Goal: Navigation & Orientation: Find specific page/section

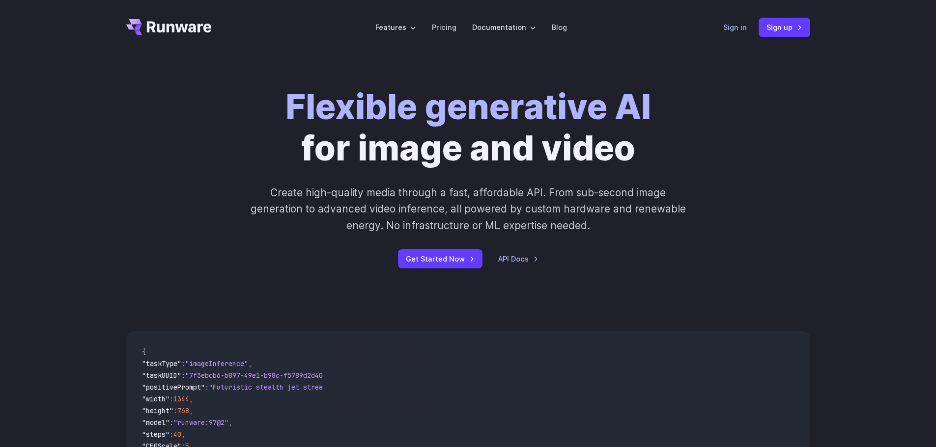
click at [740, 27] on link "Sign in" at bounding box center [735, 27] width 24 height 11
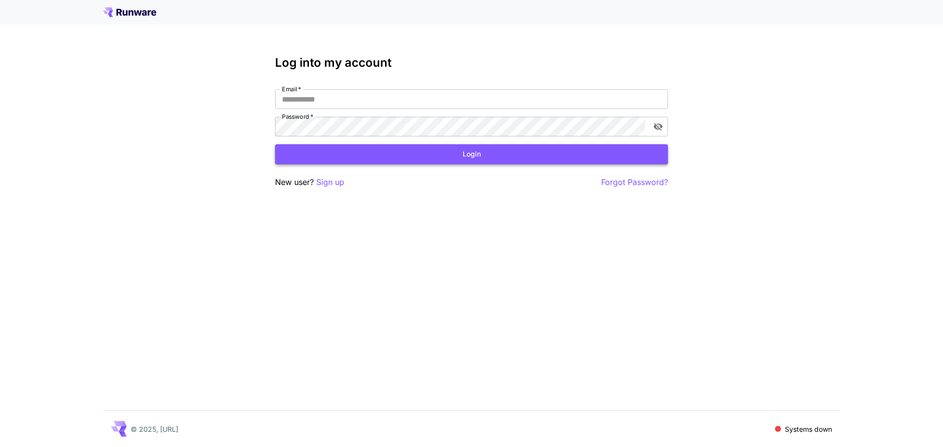
type input "**********"
click at [354, 161] on button "Login" at bounding box center [471, 154] width 393 height 20
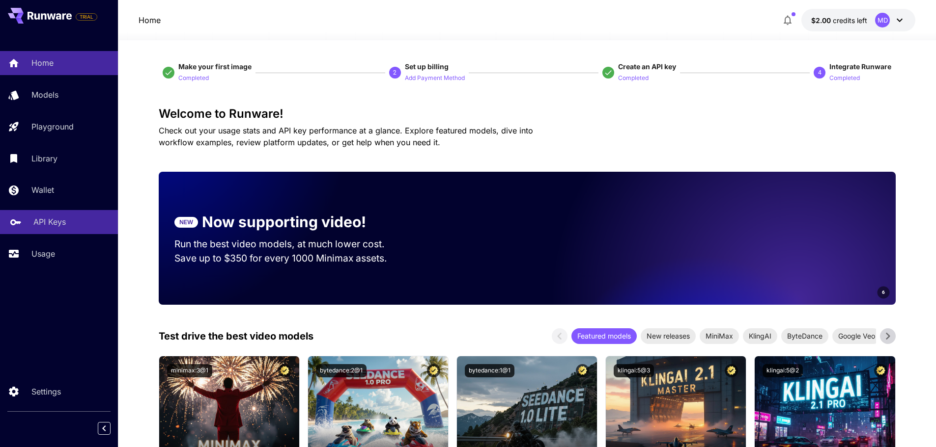
click at [55, 224] on p "API Keys" at bounding box center [49, 222] width 32 height 12
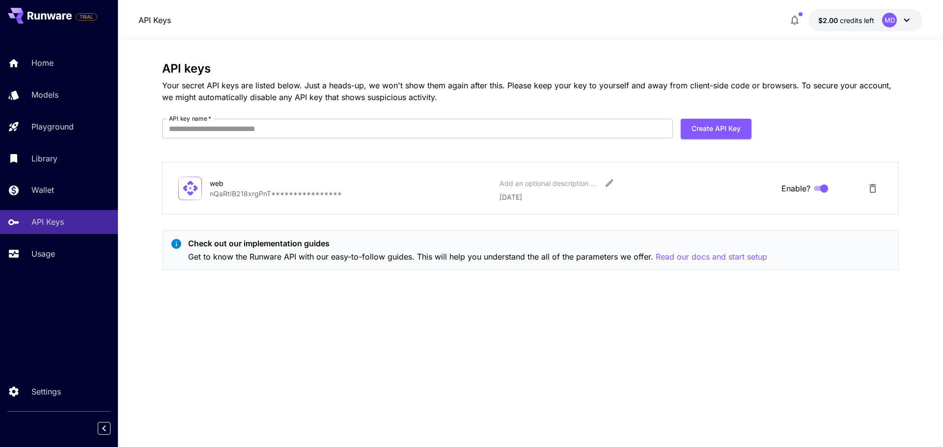
click at [187, 189] on icon at bounding box center [190, 188] width 17 height 17
click at [57, 253] on p "Usage" at bounding box center [45, 254] width 24 height 12
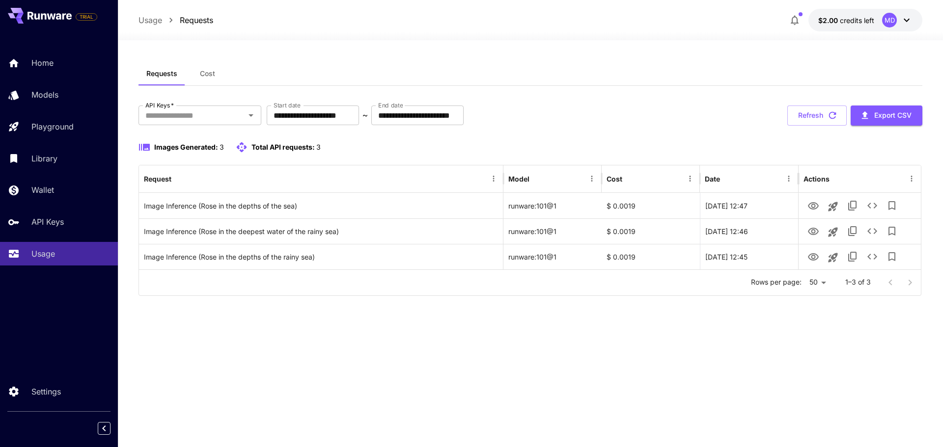
click at [635, 141] on div "Images Generated: 3 Total API requests: 3" at bounding box center [530, 147] width 784 height 12
click at [753, 127] on div "**********" at bounding box center [530, 201] width 784 height 191
click at [824, 110] on button "Refresh" at bounding box center [816, 116] width 59 height 20
click at [902, 18] on icon at bounding box center [907, 20] width 12 height 12
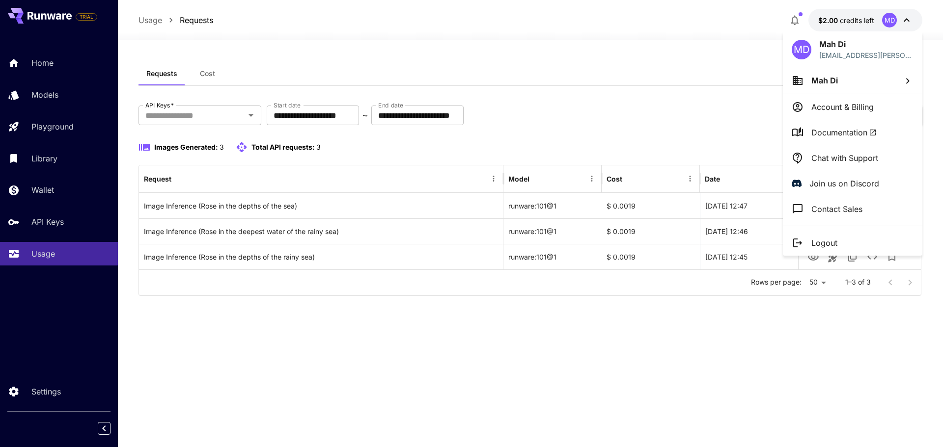
click at [49, 224] on div at bounding box center [471, 223] width 943 height 447
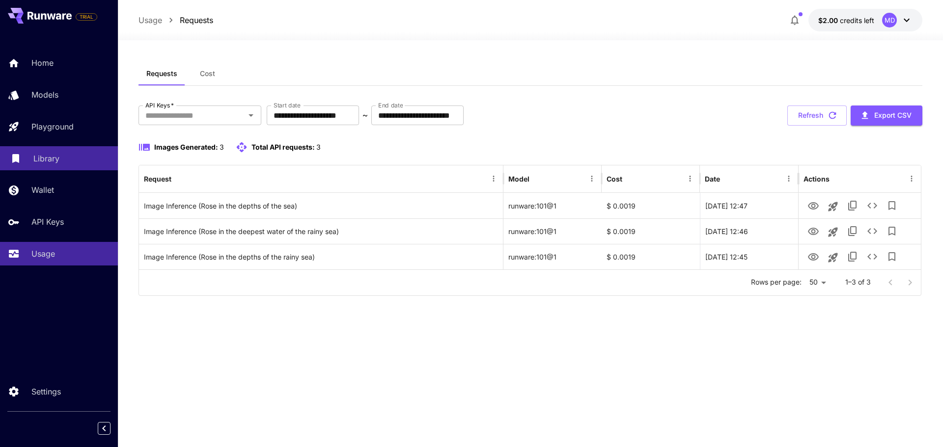
click at [47, 160] on p "Library" at bounding box center [46, 159] width 26 height 12
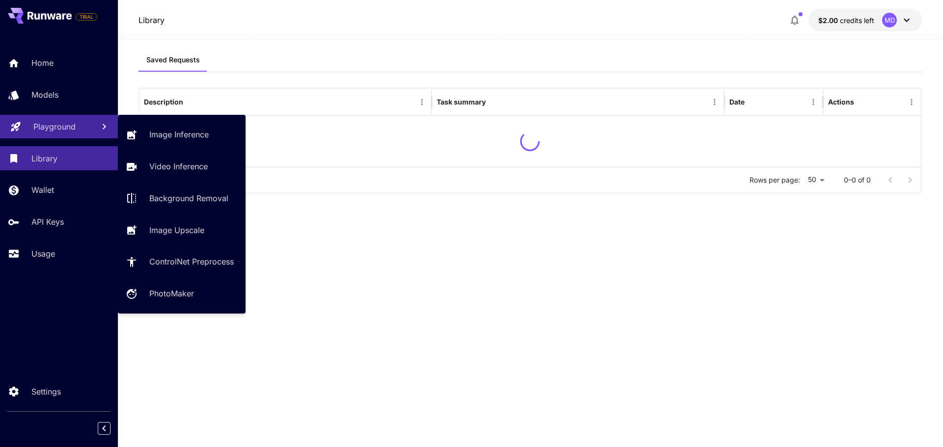
click at [58, 127] on p "Playground" at bounding box center [54, 127] width 42 height 12
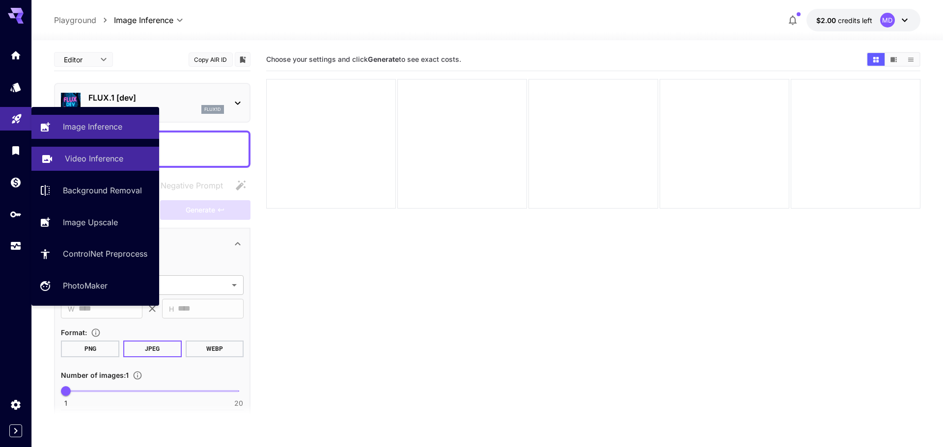
click at [48, 154] on icon at bounding box center [47, 156] width 10 height 8
type input "**********"
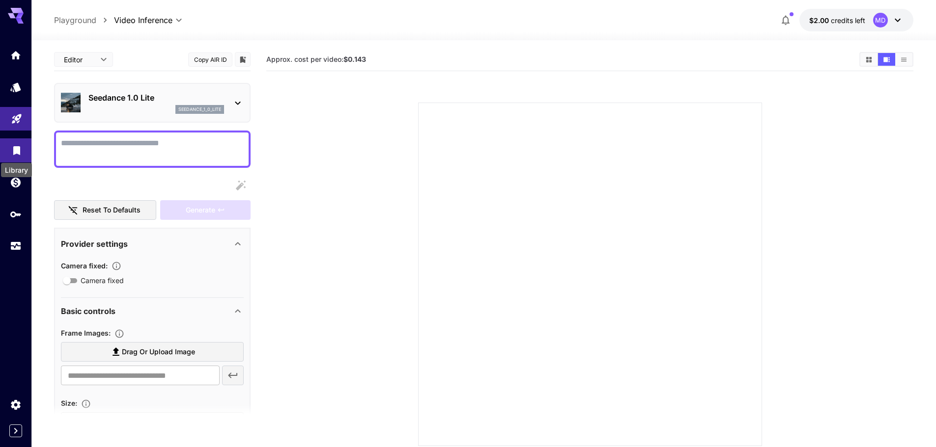
click at [18, 150] on icon "Library" at bounding box center [16, 147] width 7 height 9
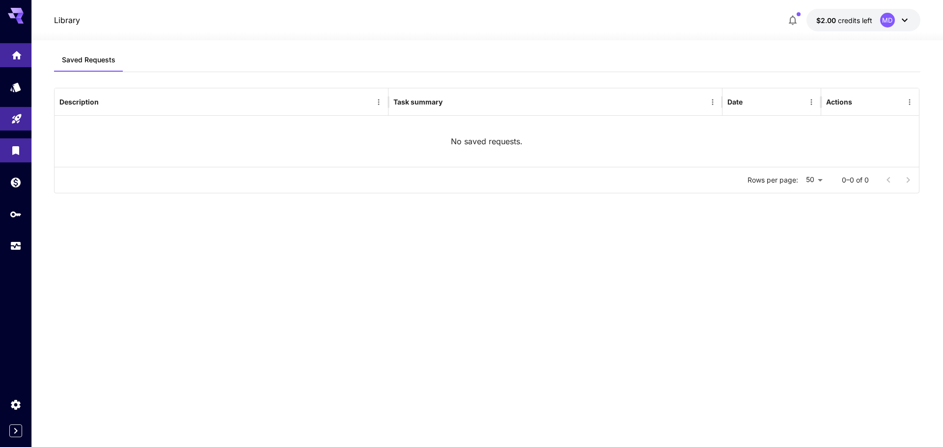
click at [21, 62] on link at bounding box center [15, 55] width 31 height 24
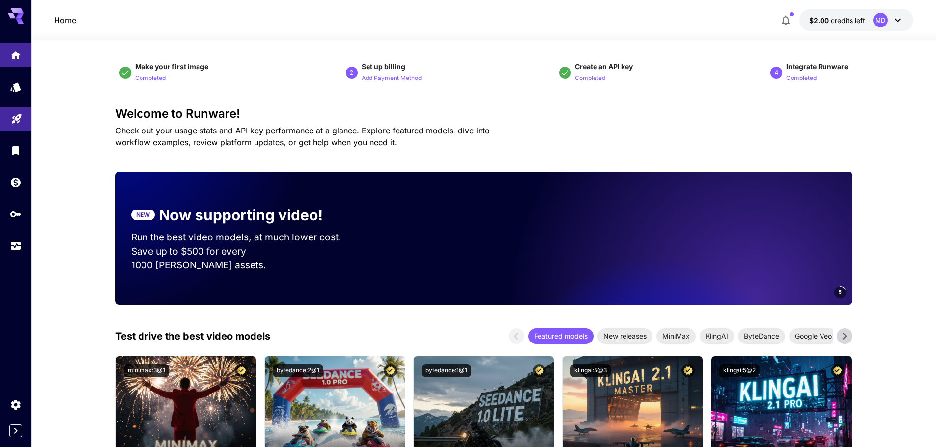
click at [895, 22] on icon at bounding box center [897, 20] width 12 height 12
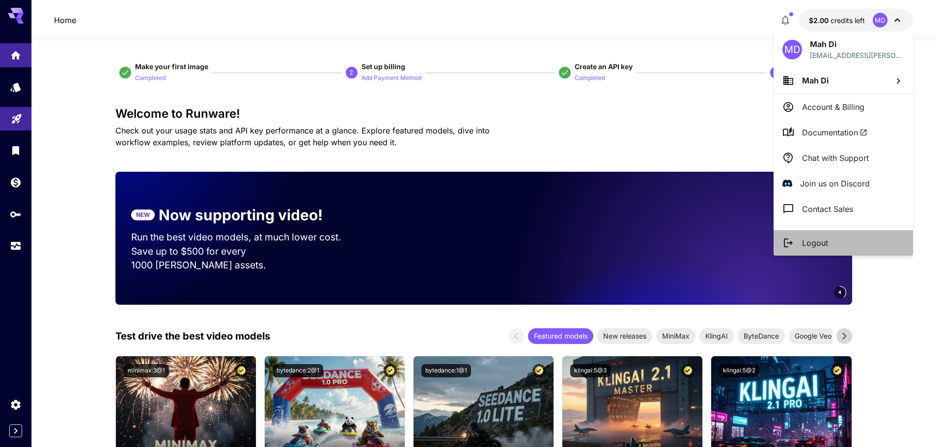
click at [828, 245] on li "Logout" at bounding box center [843, 243] width 139 height 26
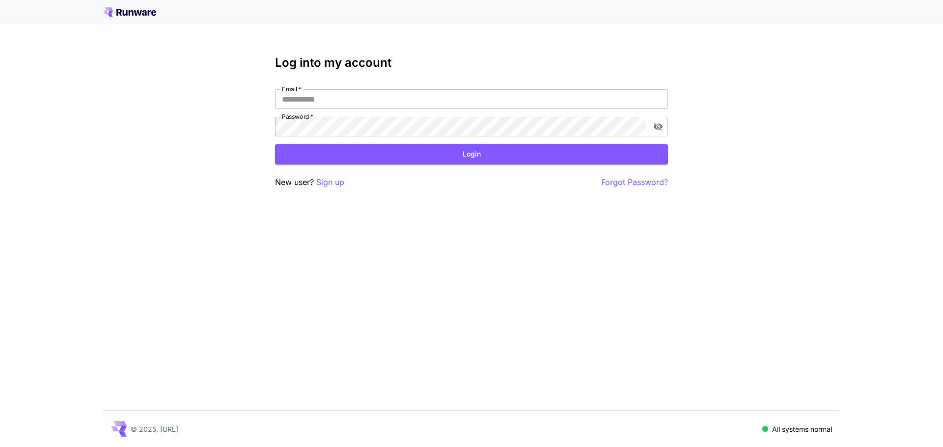
type input "**********"
click at [307, 102] on input "**********" at bounding box center [471, 99] width 393 height 20
type input "**********"
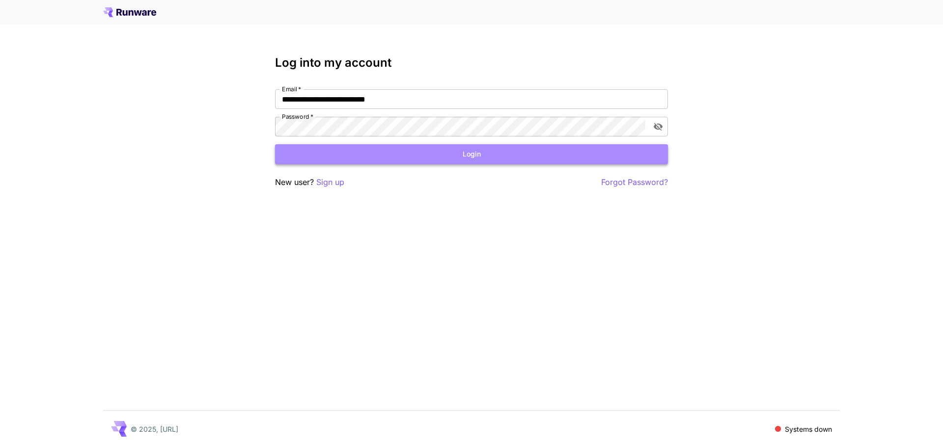
click at [489, 153] on button "Login" at bounding box center [471, 154] width 393 height 20
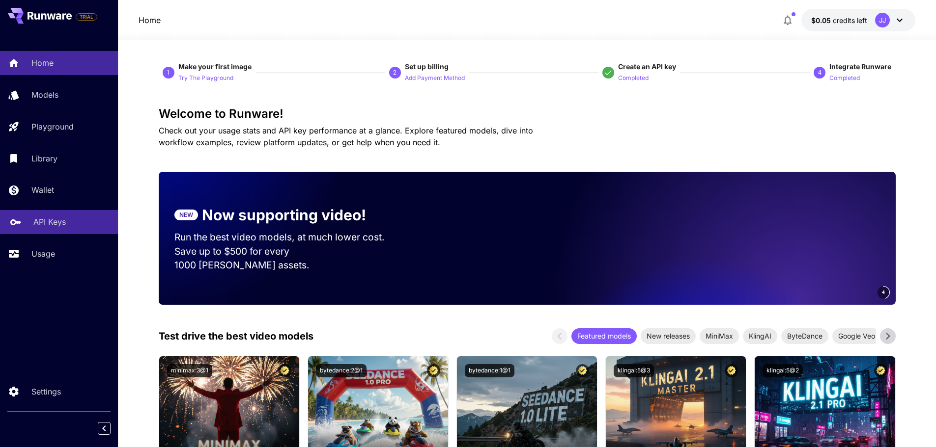
click at [43, 219] on p "API Keys" at bounding box center [49, 222] width 32 height 12
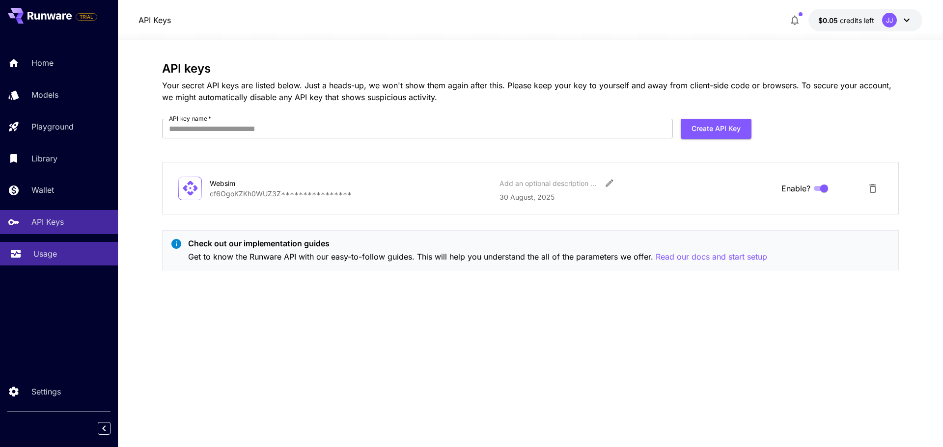
click at [41, 253] on p "Usage" at bounding box center [45, 254] width 24 height 12
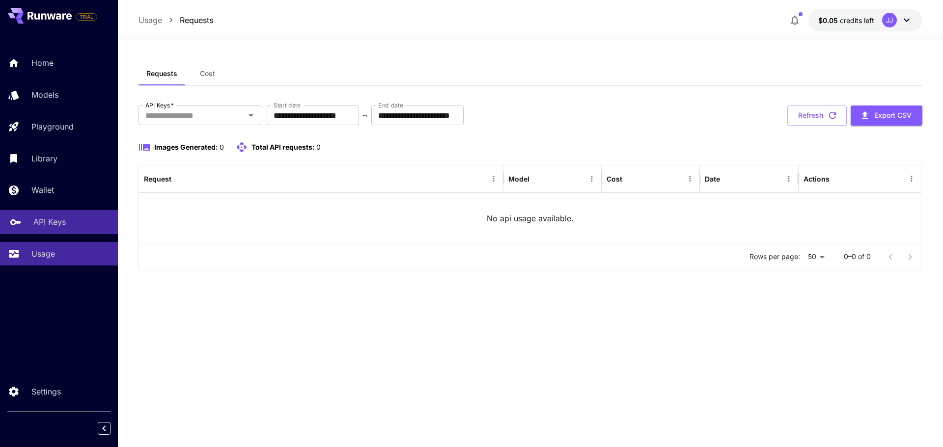
click at [46, 225] on p "API Keys" at bounding box center [49, 222] width 32 height 12
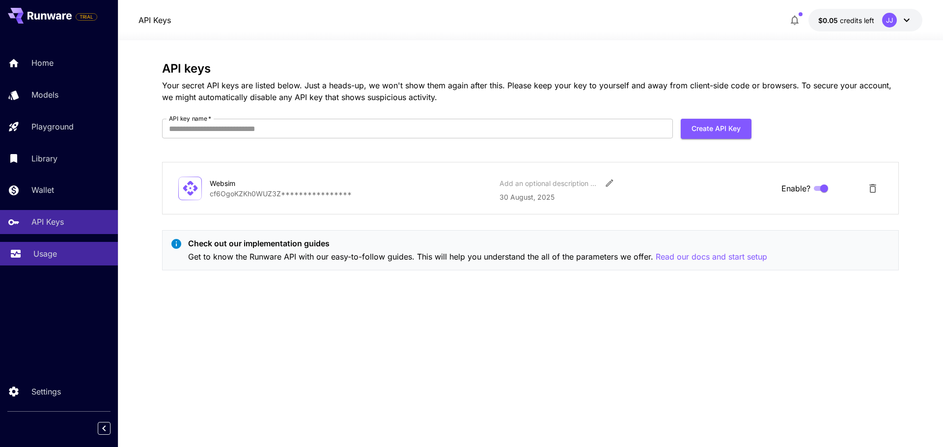
click at [53, 252] on p "Usage" at bounding box center [45, 254] width 24 height 12
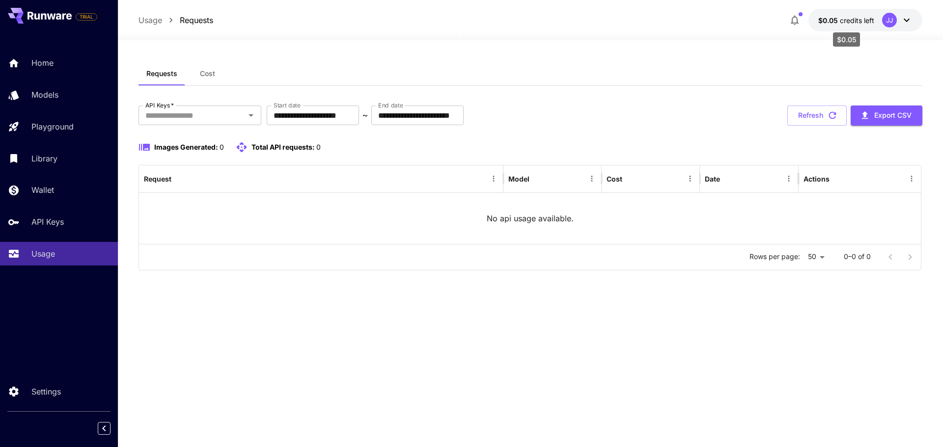
click at [841, 18] on span "credits left" at bounding box center [857, 20] width 34 height 8
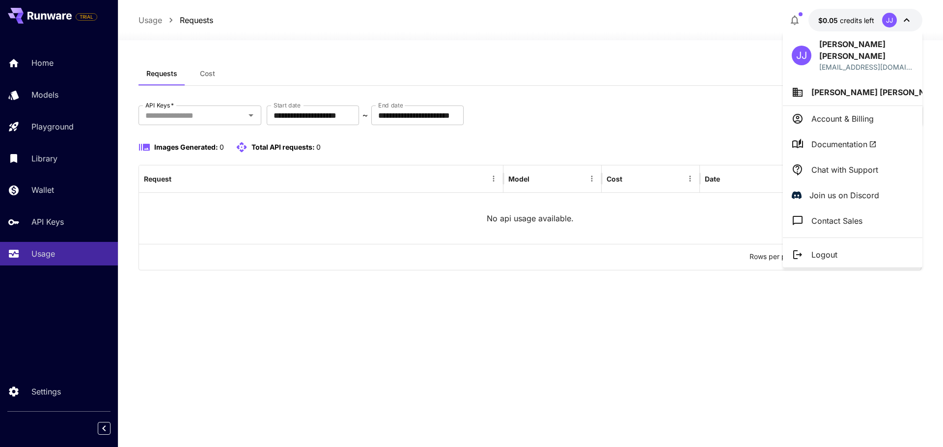
click at [568, 121] on div at bounding box center [471, 223] width 943 height 447
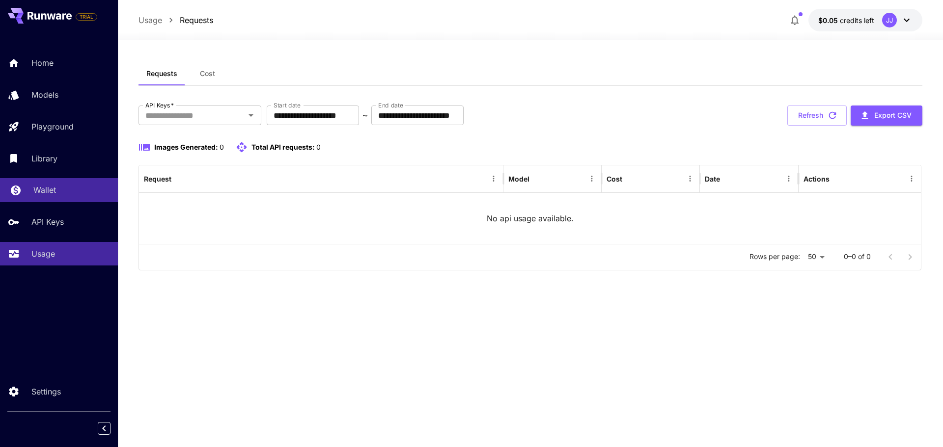
click at [45, 193] on p "Wallet" at bounding box center [44, 190] width 23 height 12
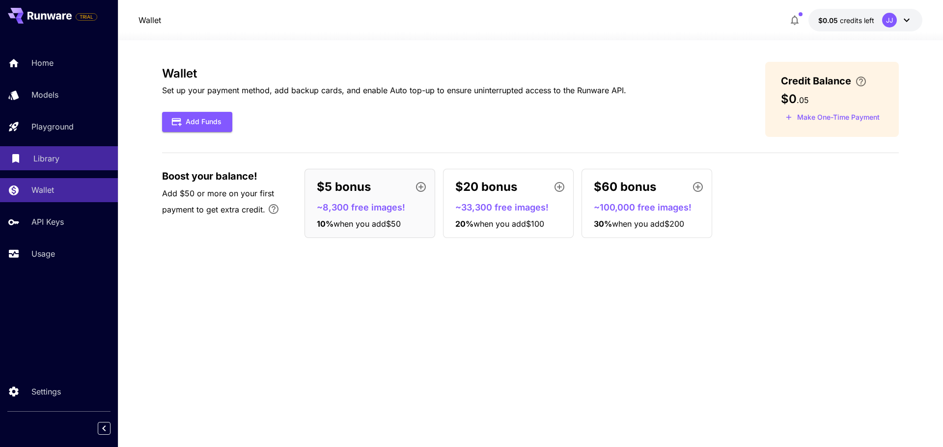
click at [44, 166] on link "Library" at bounding box center [59, 158] width 118 height 24
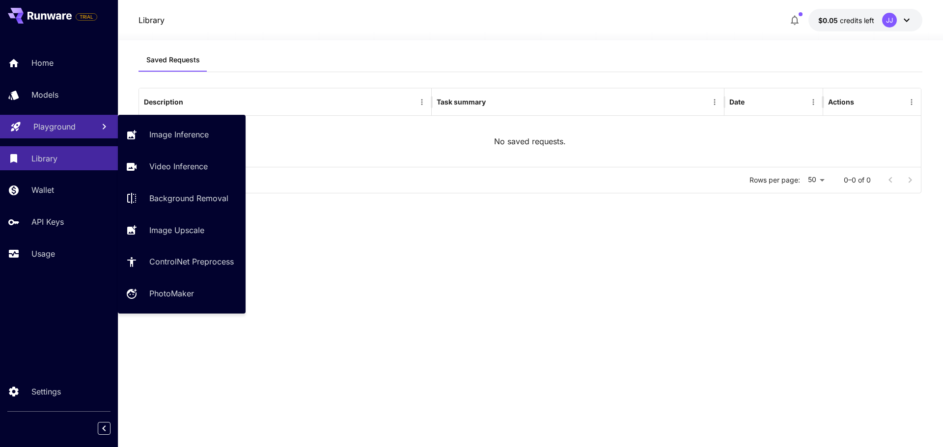
click at [45, 138] on link "Playground" at bounding box center [59, 127] width 118 height 24
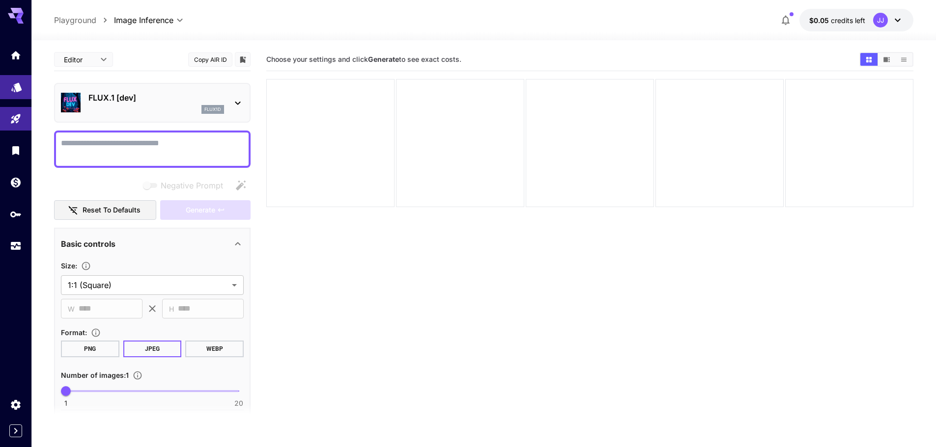
click at [24, 88] on link at bounding box center [15, 87] width 31 height 24
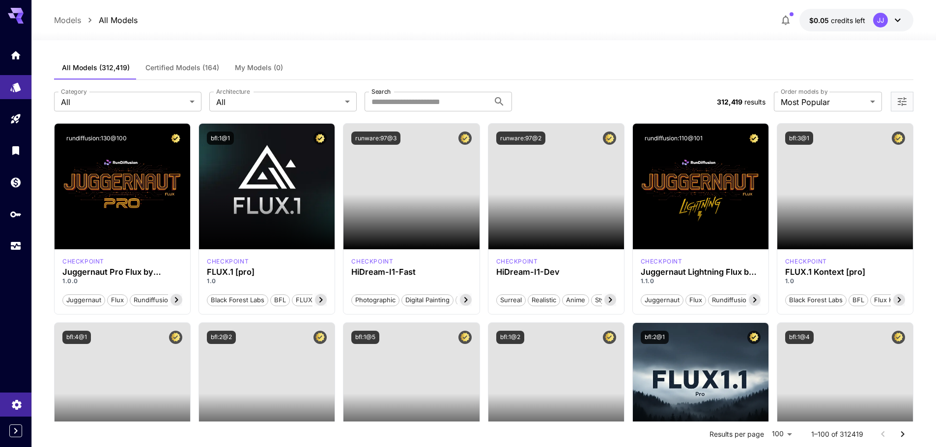
click at [17, 402] on icon "Settings" at bounding box center [16, 402] width 9 height 10
